Goal: Obtain resource: Download file/media

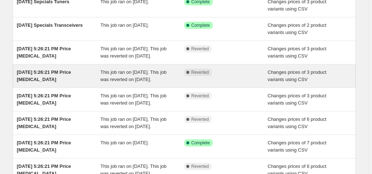
scroll to position [108, 0]
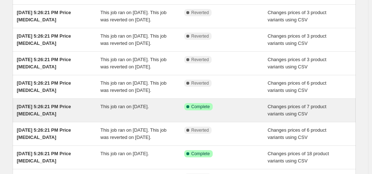
click at [50, 116] on span "[DATE] 5:26:21 PM Price [MEDICAL_DATA]" at bounding box center [44, 110] width 54 height 13
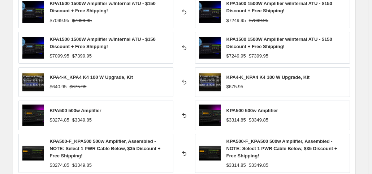
scroll to position [361, 0]
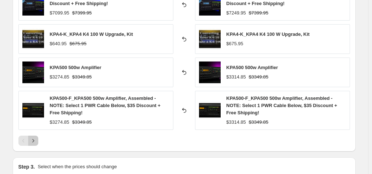
click at [33, 137] on icon "Next" at bounding box center [33, 140] width 7 height 7
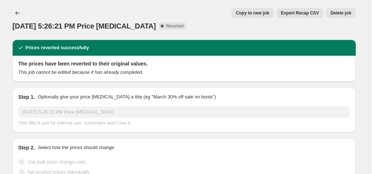
scroll to position [0, 0]
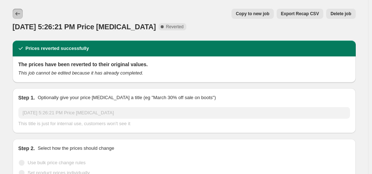
click at [17, 16] on icon "Price change jobs" at bounding box center [17, 13] width 7 height 7
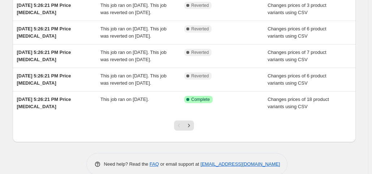
scroll to position [217, 0]
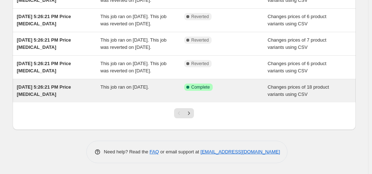
click at [60, 97] on span "[DATE] 5:26:21 PM Price [MEDICAL_DATA]" at bounding box center [44, 90] width 54 height 13
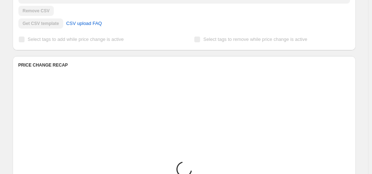
scroll to position [325, 0]
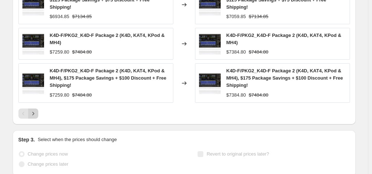
click at [32, 110] on icon "Next" at bounding box center [33, 113] width 7 height 7
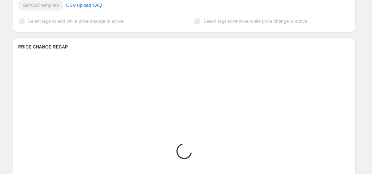
scroll to position [282, 0]
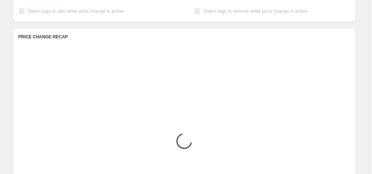
drag, startPoint x: 118, startPoint y: 64, endPoint x: 307, endPoint y: 97, distance: 191.4
click at [307, 97] on div "Placeholder $53.15 $59.05" at bounding box center [272, 101] width 155 height 30
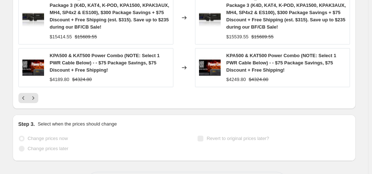
scroll to position [496, 0]
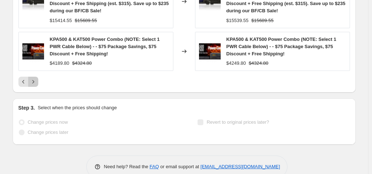
click at [35, 78] on icon "Next" at bounding box center [33, 81] width 7 height 7
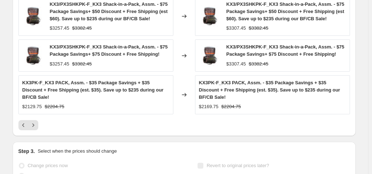
scroll to position [446, 0]
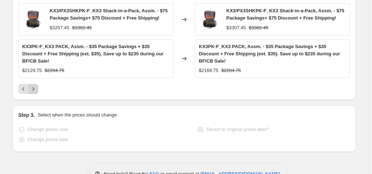
click at [34, 85] on icon "Next" at bounding box center [33, 88] width 7 height 7
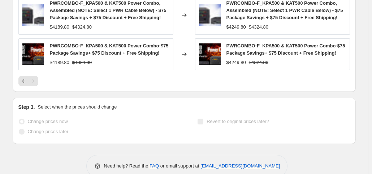
scroll to position [303, 0]
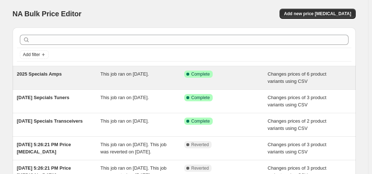
click at [32, 74] on span "2025 Specials Amps" at bounding box center [39, 73] width 45 height 5
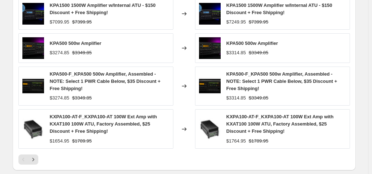
scroll to position [361, 0]
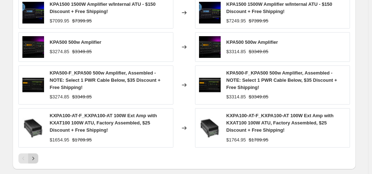
click at [37, 155] on icon "Next" at bounding box center [33, 158] width 7 height 7
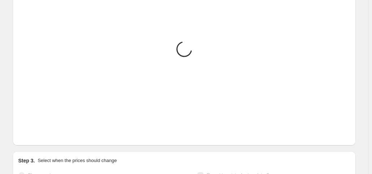
scroll to position [312, 0]
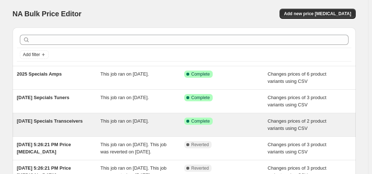
click at [45, 120] on span "[DATE] Specials Transceivers" at bounding box center [50, 120] width 66 height 5
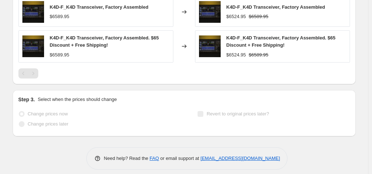
scroll to position [289, 0]
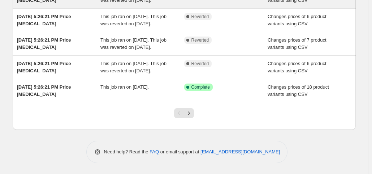
scroll to position [217, 0]
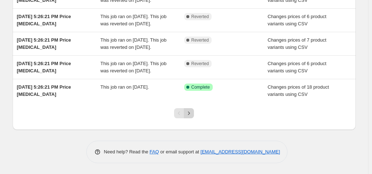
click at [188, 117] on icon "Next" at bounding box center [188, 112] width 7 height 7
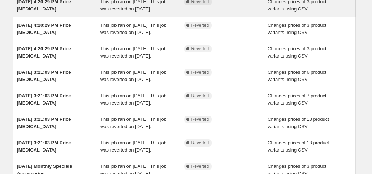
scroll to position [0, 0]
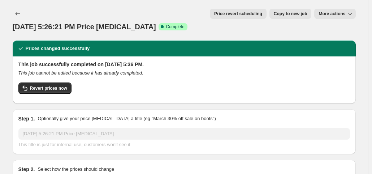
click at [339, 7] on div "Sep 11, 2025, 5:26:21 PM Price change job. This page is ready Sep 11, 2025, 5:2…" at bounding box center [184, 20] width 343 height 40
click at [341, 13] on span "More actions" at bounding box center [331, 14] width 27 height 6
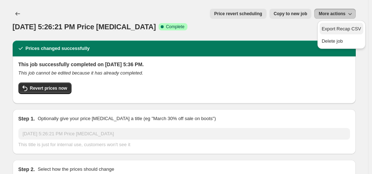
click at [338, 30] on span "Export Recap CSV" at bounding box center [341, 28] width 39 height 5
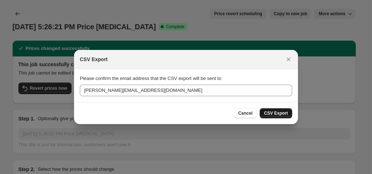
click at [274, 111] on span "CSV Export" at bounding box center [276, 113] width 24 height 6
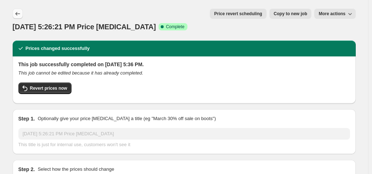
click at [19, 13] on icon "Price change jobs" at bounding box center [17, 13] width 7 height 7
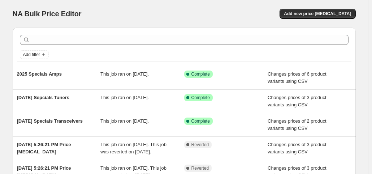
scroll to position [36, 0]
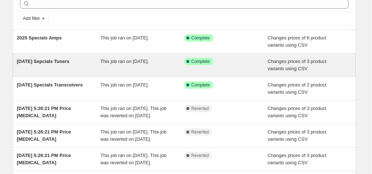
click at [59, 62] on span "[DATE] Sepcials Tuners" at bounding box center [43, 60] width 52 height 5
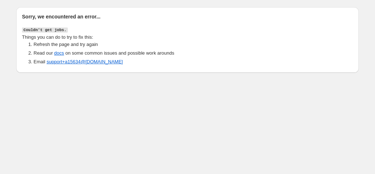
click at [231, 42] on li "Refresh the page and try again" at bounding box center [194, 44] width 320 height 7
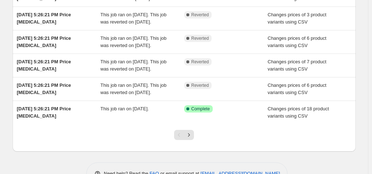
scroll to position [217, 0]
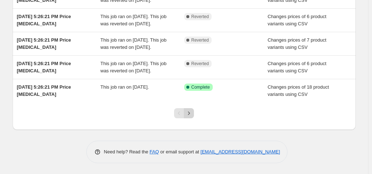
click at [191, 117] on icon "Next" at bounding box center [188, 112] width 7 height 7
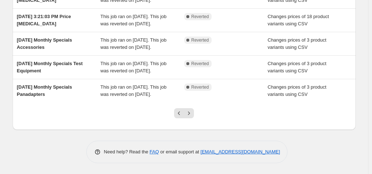
scroll to position [269, 0]
click at [191, 112] on icon "Next" at bounding box center [188, 112] width 7 height 7
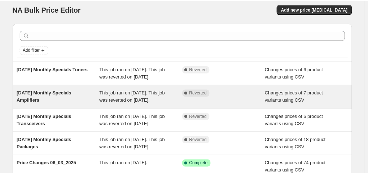
scroll to position [0, 0]
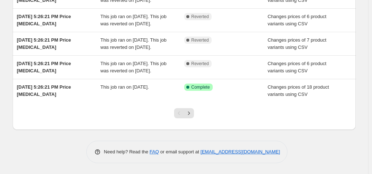
scroll to position [240, 0]
click at [190, 113] on icon "Next" at bounding box center [188, 112] width 7 height 7
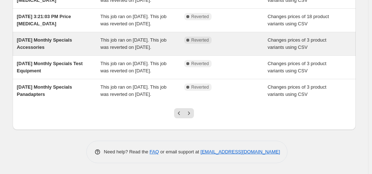
scroll to position [253, 0]
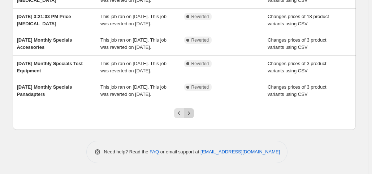
click at [191, 117] on icon "Next" at bounding box center [188, 112] width 7 height 7
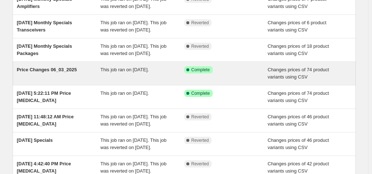
scroll to position [108, 0]
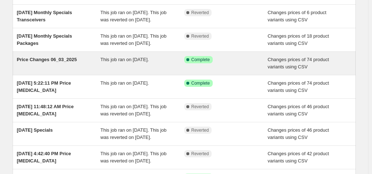
click at [49, 62] on span "Price Changes 06_03_2025" at bounding box center [47, 59] width 60 height 5
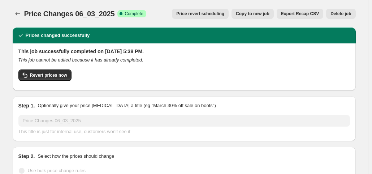
click at [305, 14] on span "Export Recap CSV" at bounding box center [300, 14] width 38 height 6
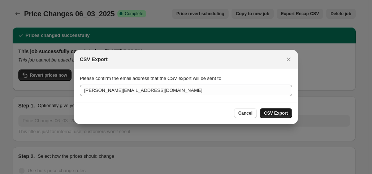
click at [283, 114] on span "CSV Export" at bounding box center [276, 113] width 24 height 6
